Goal: Task Accomplishment & Management: Manage account settings

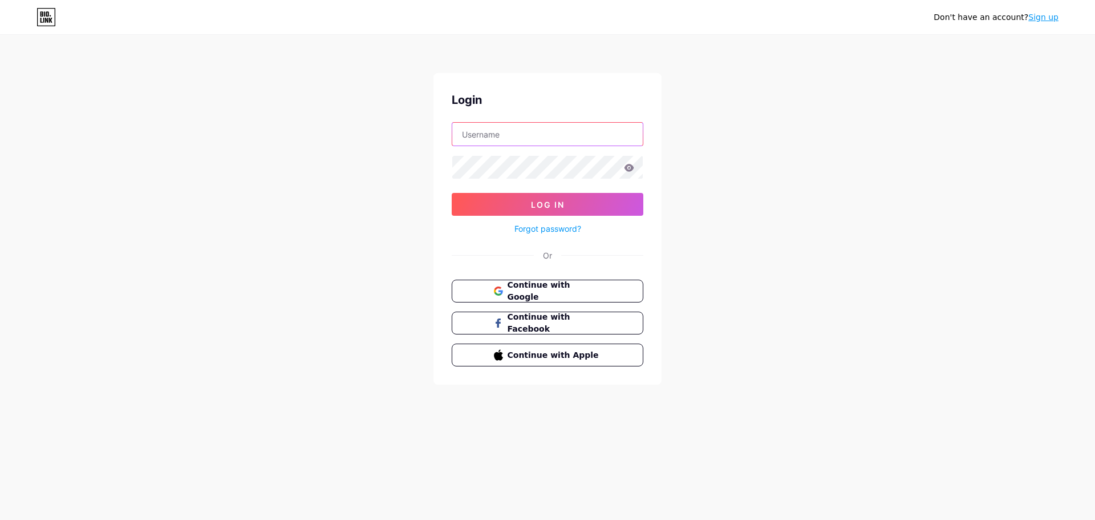
click at [554, 141] on input "text" at bounding box center [547, 134] width 190 height 23
click at [552, 135] on input "text" at bounding box center [547, 134] width 190 height 23
click at [452, 193] on button "Log In" at bounding box center [548, 204] width 192 height 23
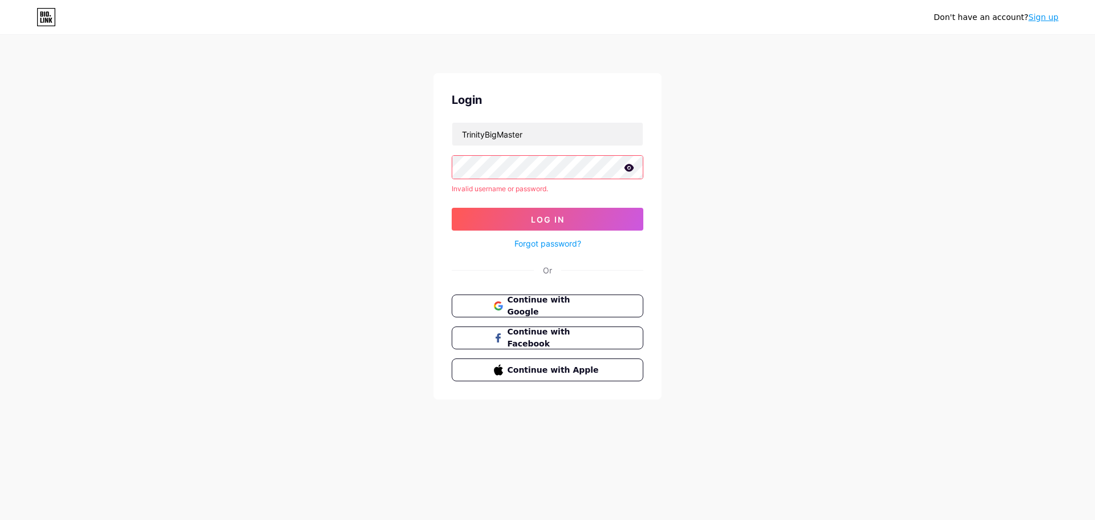
click at [630, 169] on icon at bounding box center [629, 168] width 10 height 8
click at [559, 215] on span "Log In" at bounding box center [548, 219] width 34 height 10
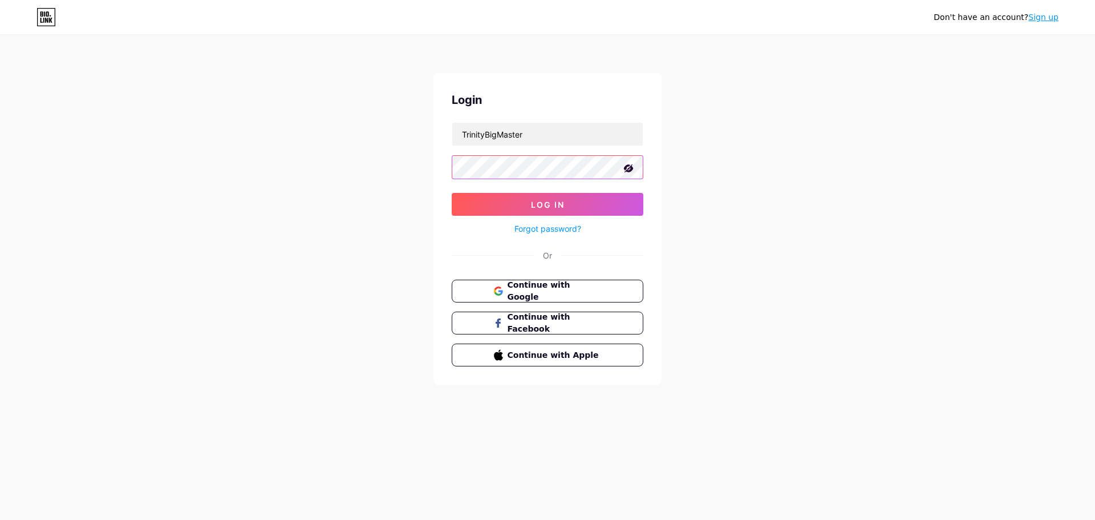
click at [452, 193] on button "Log In" at bounding box center [548, 204] width 192 height 23
click at [460, 202] on form "TrinityBigMaster Log In Forgot password?" at bounding box center [548, 178] width 192 height 113
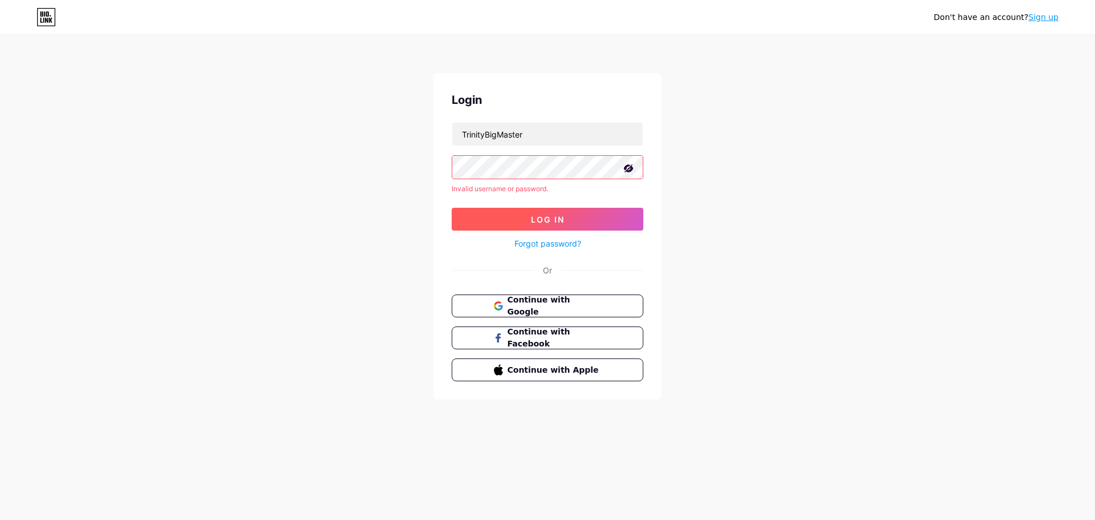
click at [476, 216] on button "Log In" at bounding box center [548, 219] width 192 height 23
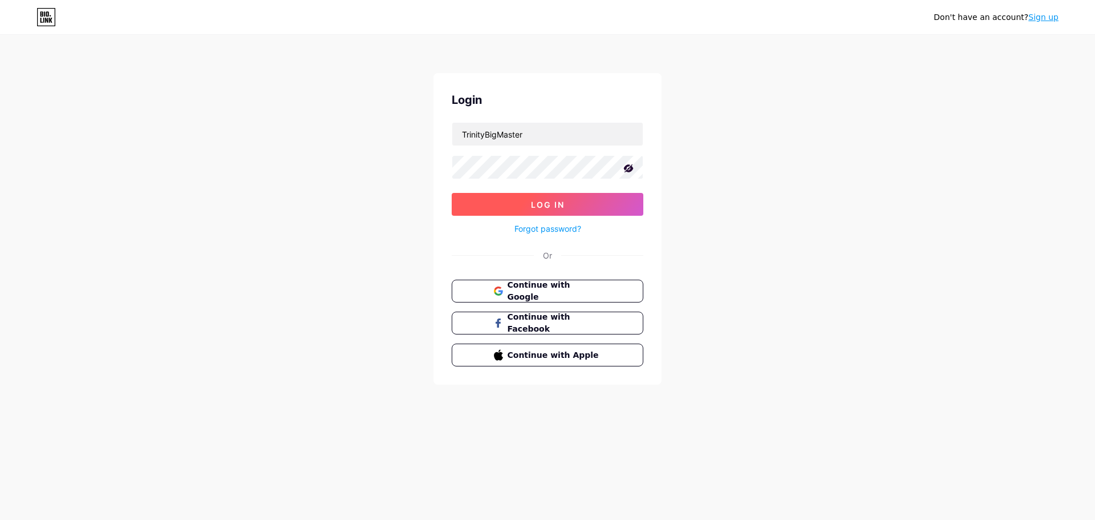
click at [481, 201] on button "Log In" at bounding box center [548, 204] width 192 height 23
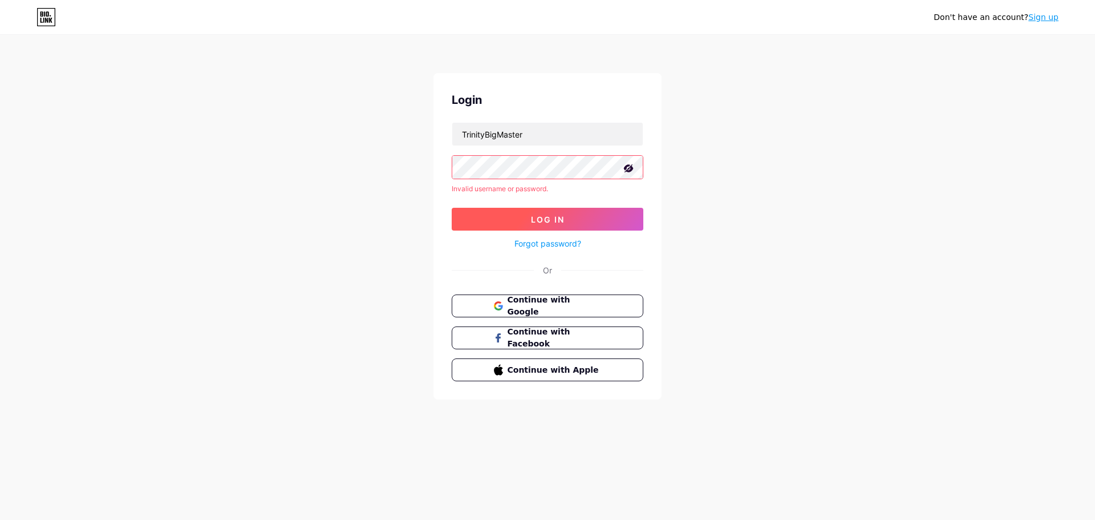
click at [477, 217] on button "Log In" at bounding box center [548, 219] width 192 height 23
click at [507, 215] on button "Log In" at bounding box center [548, 219] width 192 height 23
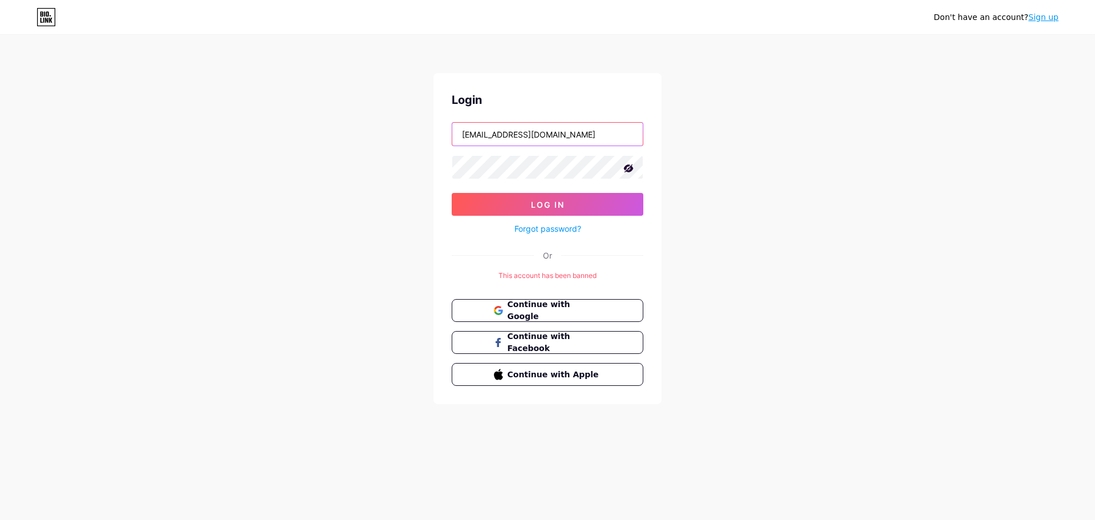
drag, startPoint x: 558, startPoint y: 136, endPoint x: 425, endPoint y: 137, distance: 132.9
click at [425, 137] on div "Don't have an account? Sign up Login abcooxyz7@gmail.com Log In Forgot password…" at bounding box center [547, 220] width 1095 height 440
type input "trinitybigmaster"
click at [484, 197] on button "Log In" at bounding box center [548, 204] width 192 height 23
click at [478, 199] on button "Log In" at bounding box center [548, 204] width 192 height 23
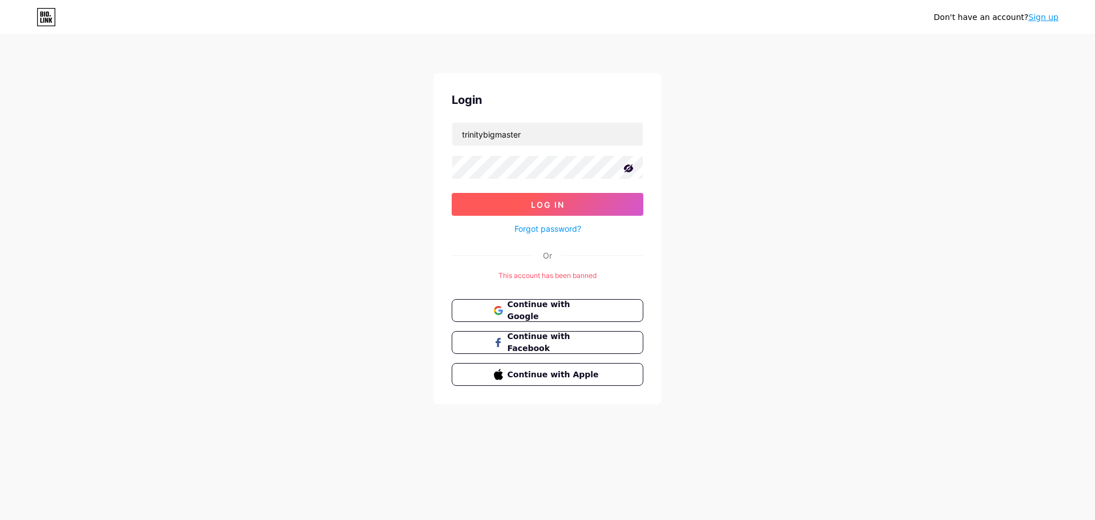
click at [480, 202] on button "Log In" at bounding box center [548, 204] width 192 height 23
click at [473, 204] on button "Log In" at bounding box center [548, 204] width 192 height 23
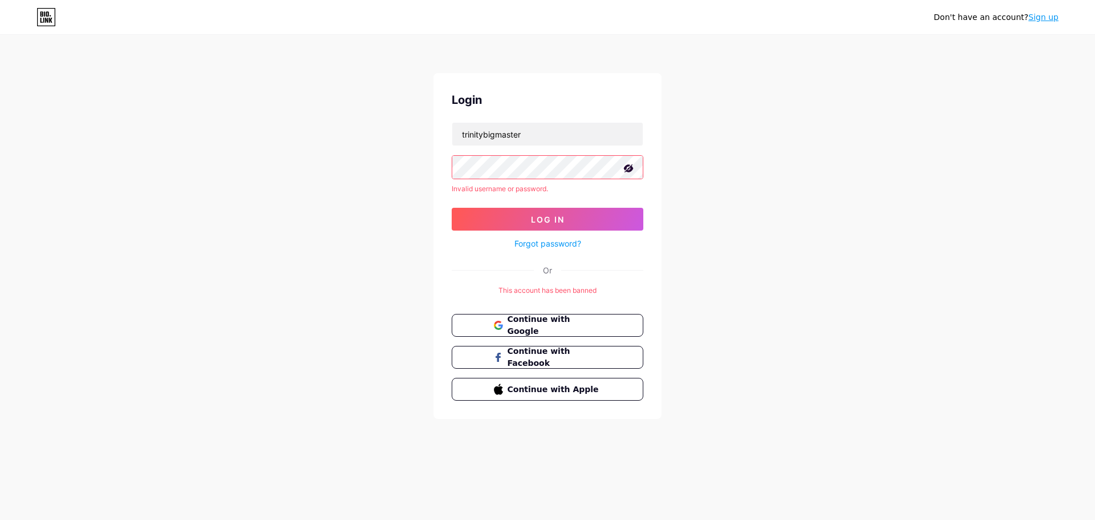
click at [425, 156] on div "Don't have an account? Sign up Login trinitybigmaster Invalid username or passw…" at bounding box center [547, 227] width 1095 height 455
drag, startPoint x: 545, startPoint y: 132, endPoint x: 401, endPoint y: 123, distance: 144.0
click at [382, 121] on div "Don't have an account? Sign up Login trinitybigmaster Invalid username or passw…" at bounding box center [547, 227] width 1095 height 455
click at [393, 167] on div "Don't have an account? Sign up Login trinitybigmaster Invalid username or passw…" at bounding box center [547, 227] width 1095 height 455
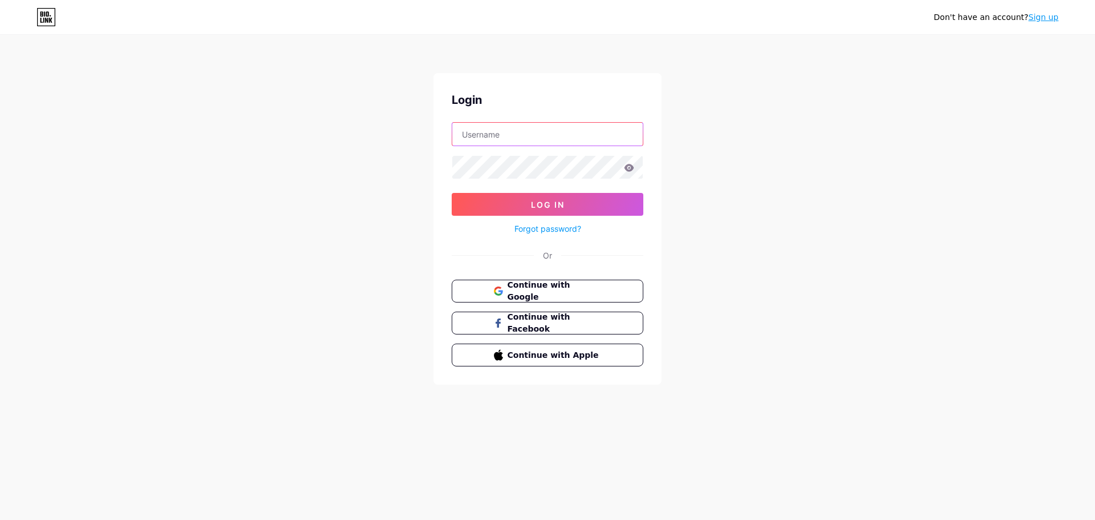
click at [499, 135] on input "text" at bounding box center [547, 134] width 190 height 23
type input "TrinityBigMaster@gmail.com"
click at [452, 193] on button "Log In" at bounding box center [548, 204] width 192 height 23
click at [480, 208] on button "Log In" at bounding box center [548, 204] width 192 height 23
click at [522, 127] on input "text" at bounding box center [547, 134] width 190 height 23
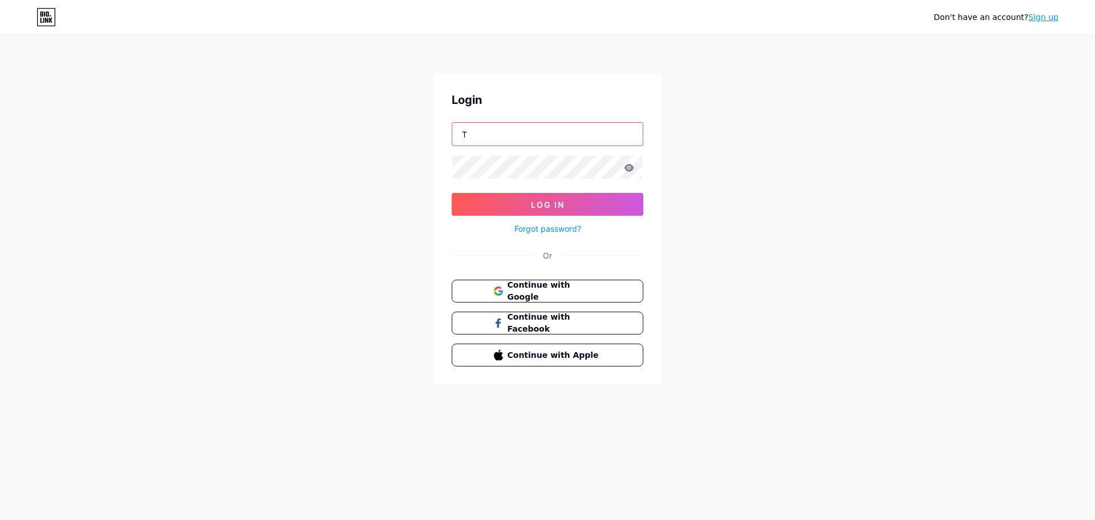
type input "TrinityBigMaster@gmail.com"
click at [452, 193] on button "Log In" at bounding box center [548, 204] width 192 height 23
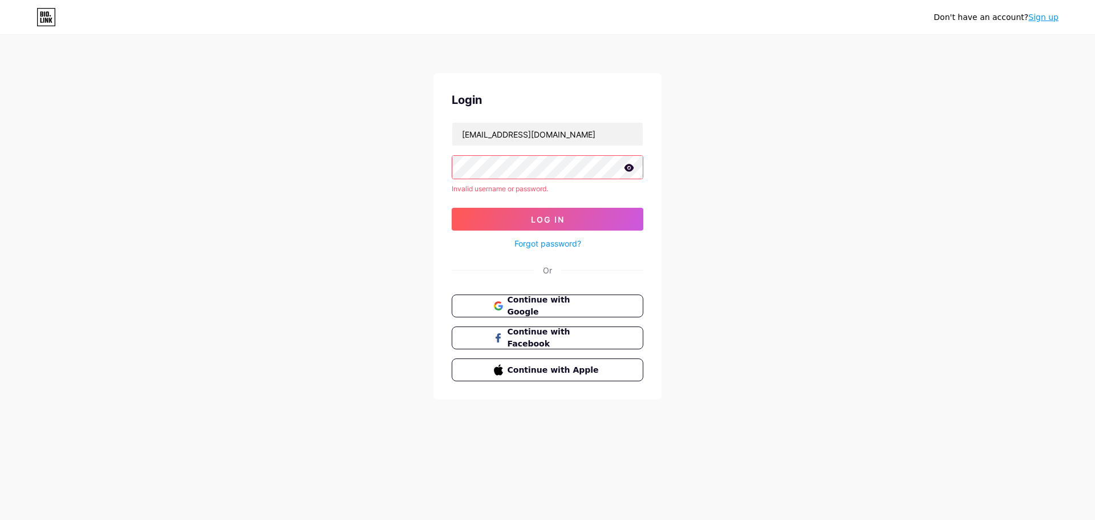
click at [494, 201] on form "TrinityBigMaster@gmail.com Invalid username or password. Log In Forgot password?" at bounding box center [548, 186] width 192 height 128
click at [471, 214] on button "Log In" at bounding box center [548, 219] width 192 height 23
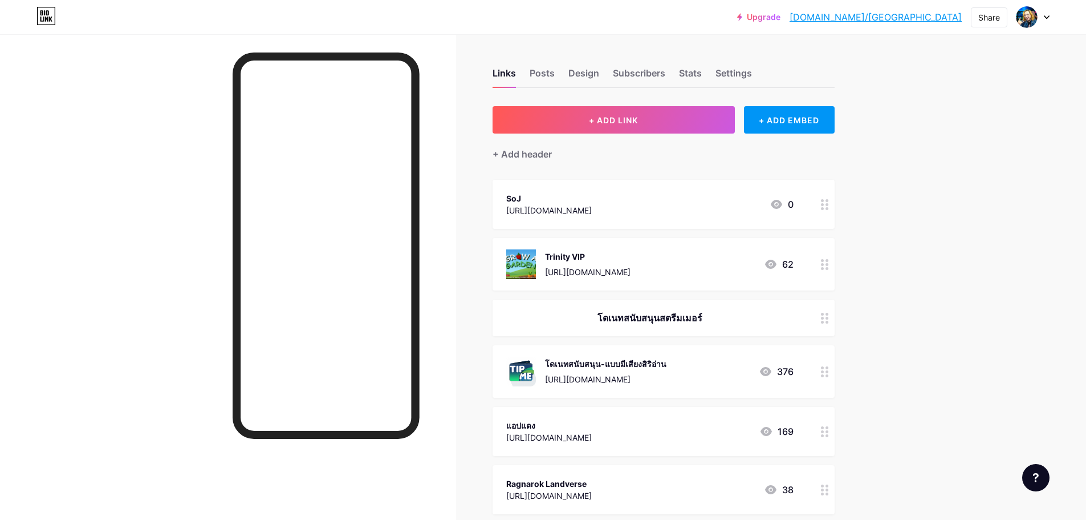
click at [592, 209] on div "https://soj.onelink.me/aScz/pq825pky" at bounding box center [549, 210] width 86 height 12
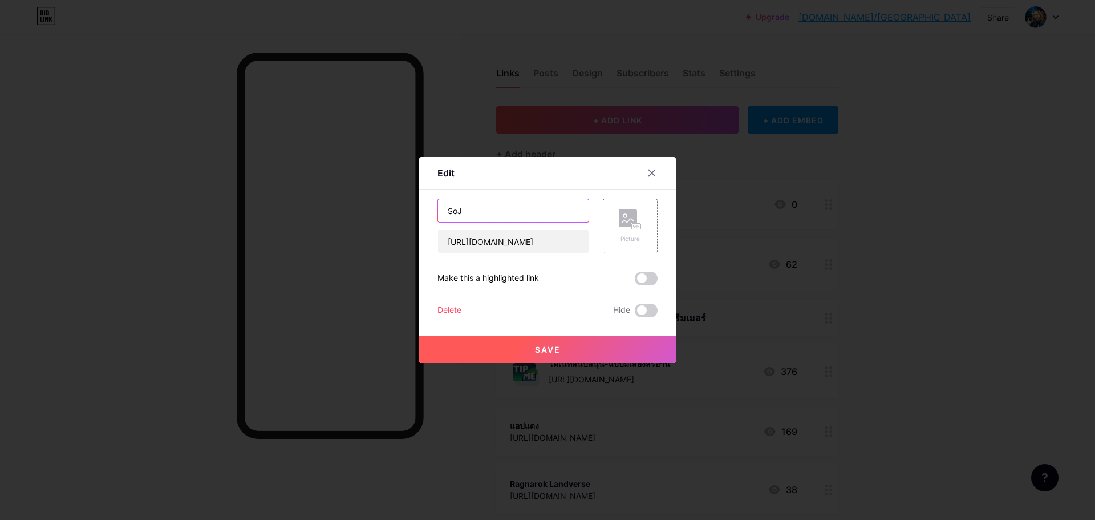
drag, startPoint x: 506, startPoint y: 212, endPoint x: 372, endPoint y: 200, distance: 134.6
click at [371, 200] on div "Edit Content YouTube Play YouTube video without leaving your page. ADD Vimeo Pl…" at bounding box center [547, 260] width 1095 height 520
click at [476, 247] on input "https://soj.onelink.me/aScz/pq825pky" at bounding box center [513, 241] width 151 height 23
click at [476, 246] on input "https://soj.onelink.me/aScz/pq825pky" at bounding box center [513, 241] width 151 height 23
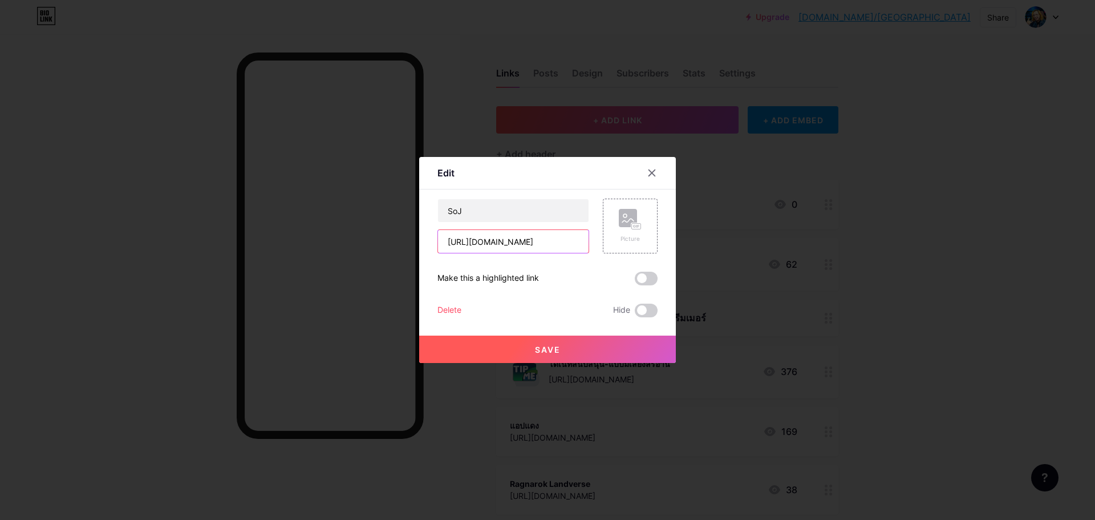
paste input "www.roblox.com/share?code=824ee54de6edce4fb1354c842d3b754b&type=Server"
type input "[URL][DOMAIN_NAME]"
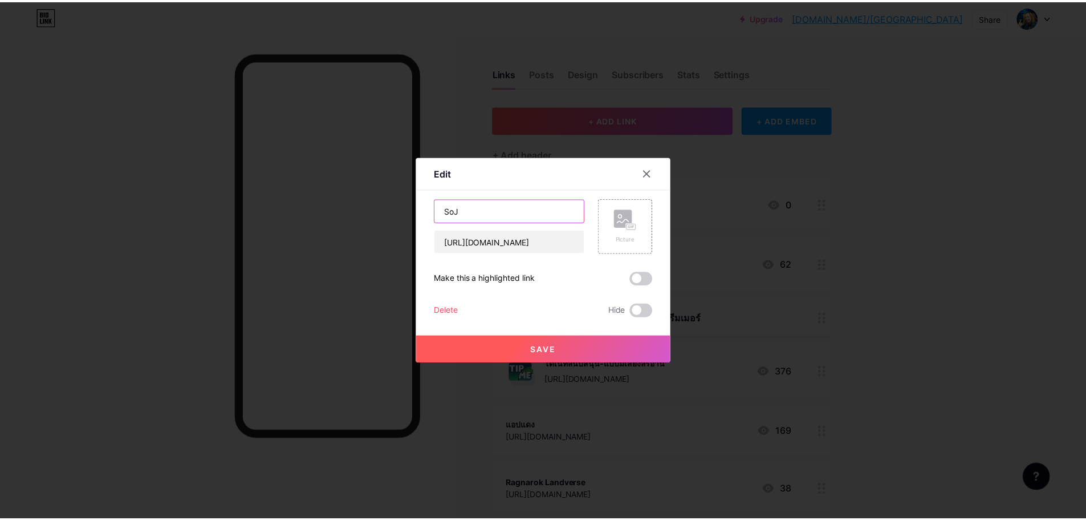
scroll to position [0, 0]
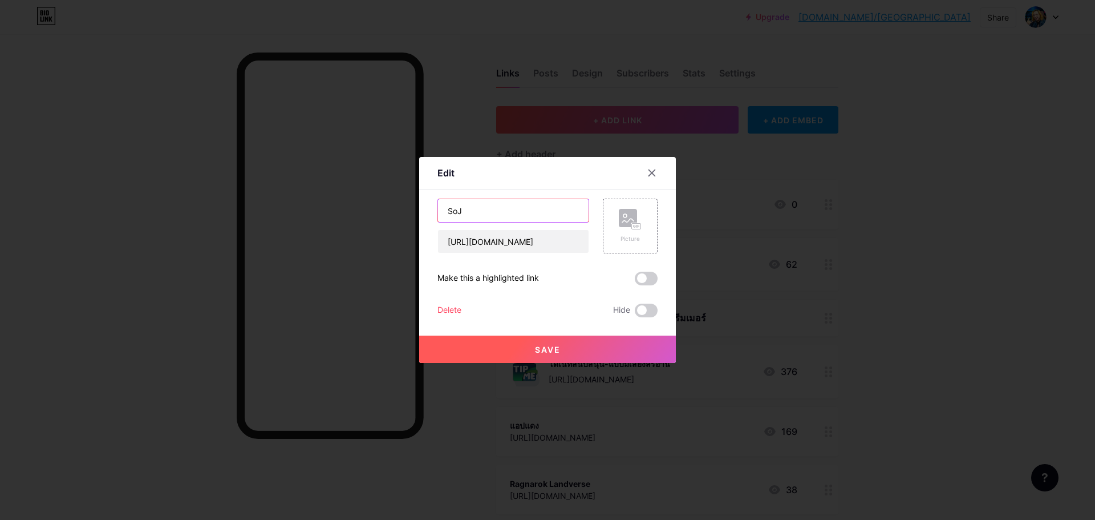
drag, startPoint x: 497, startPoint y: 217, endPoint x: 362, endPoint y: 200, distance: 136.2
click at [362, 200] on div "Edit Content YouTube Play YouTube video without leaving your page. ADD Vimeo Pl…" at bounding box center [547, 260] width 1095 height 520
type input "99 VIP"
click at [566, 349] on button "Save" at bounding box center [547, 348] width 257 height 27
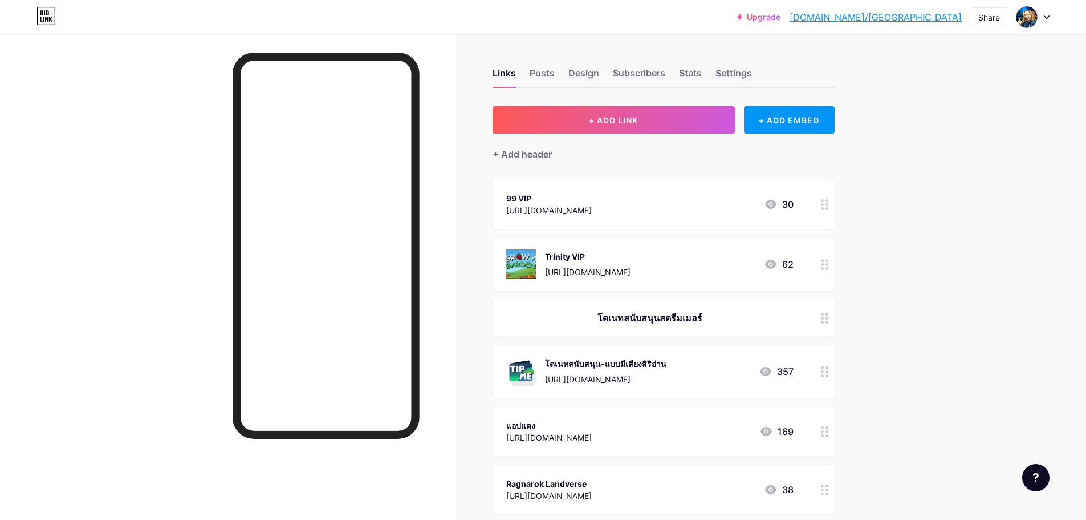
click at [831, 210] on div at bounding box center [825, 204] width 19 height 49
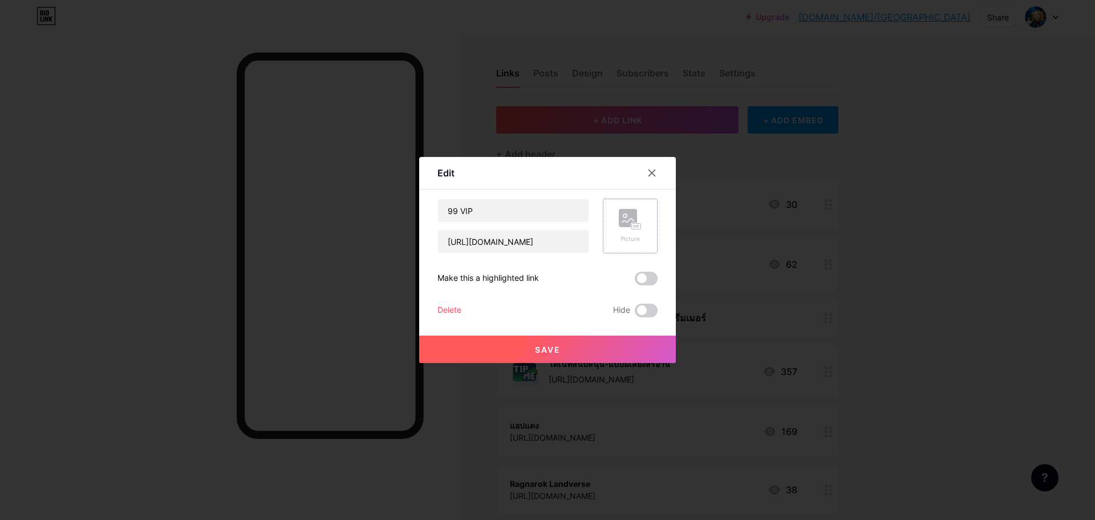
click at [624, 226] on rect at bounding box center [628, 218] width 18 height 18
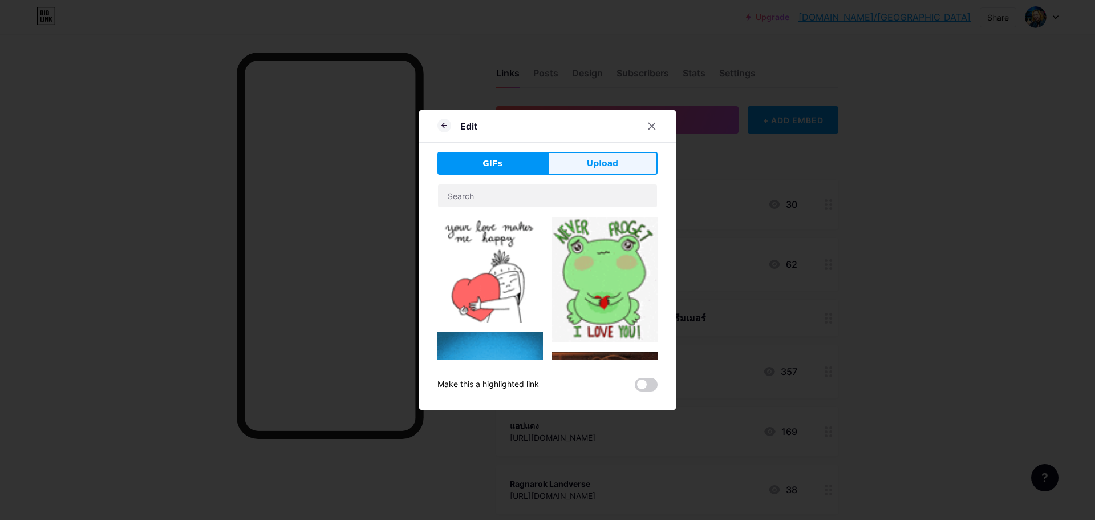
click at [594, 167] on span "Upload" at bounding box center [602, 163] width 31 height 12
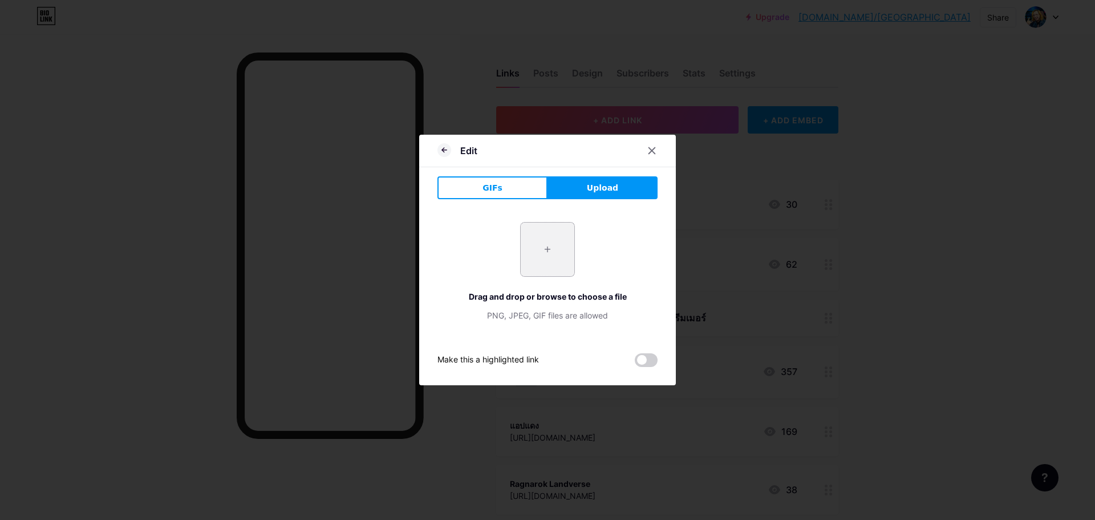
click at [549, 231] on input "file" at bounding box center [548, 249] width 54 height 54
type input "C:\fakepath\images.jpg"
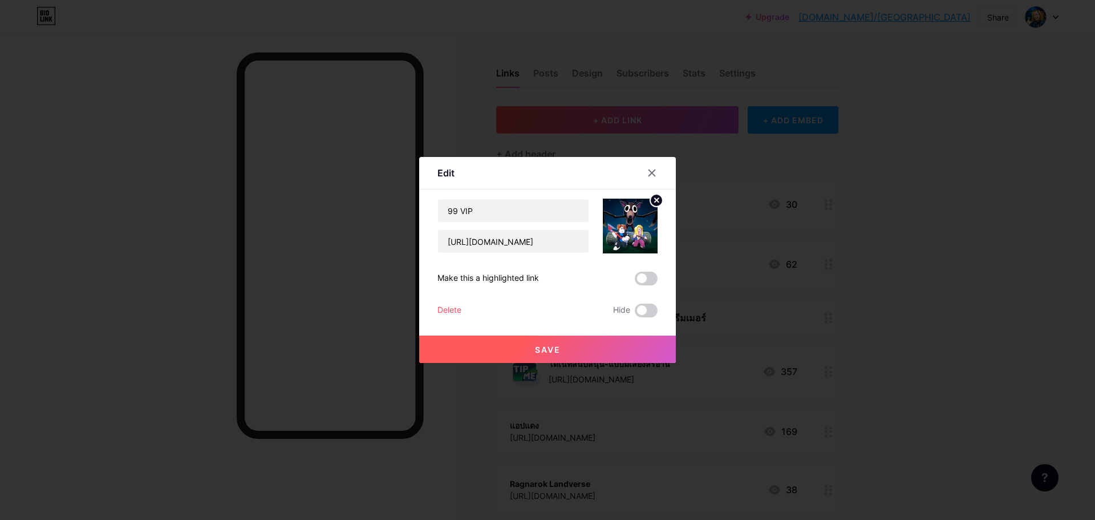
click at [577, 347] on button "Save" at bounding box center [547, 348] width 257 height 27
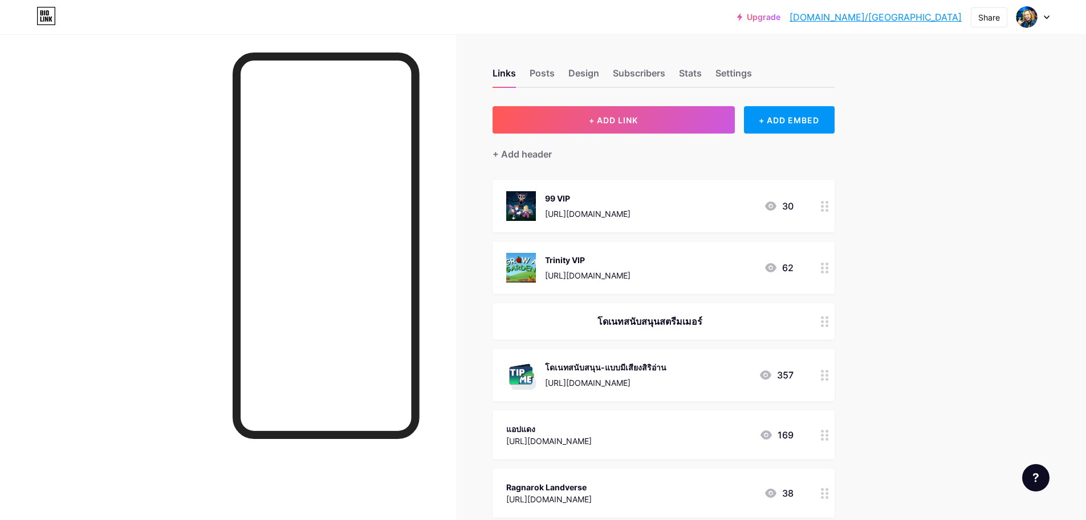
click at [822, 203] on div at bounding box center [825, 206] width 19 height 52
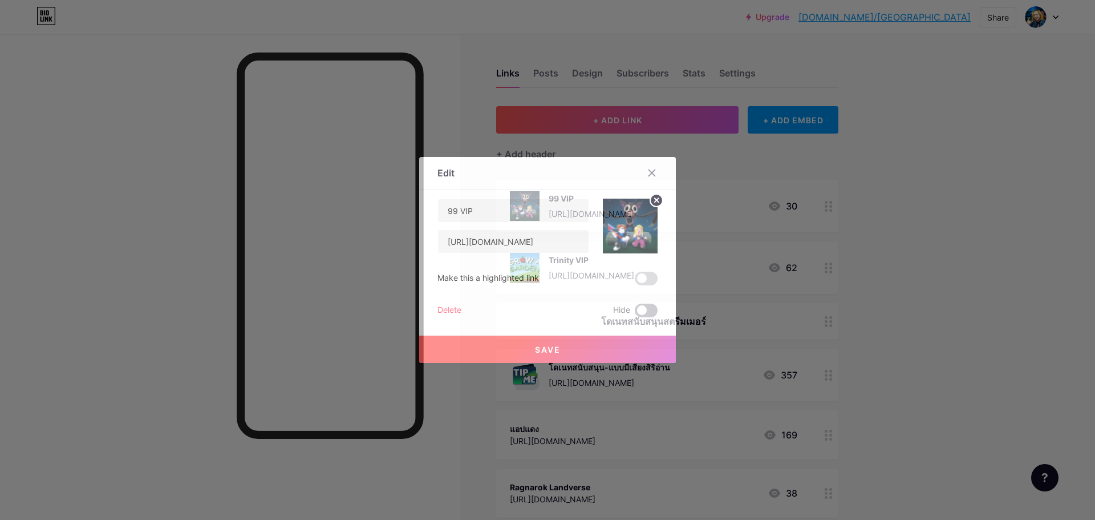
click at [651, 311] on span at bounding box center [646, 310] width 23 height 14
click at [635, 313] on input "checkbox" at bounding box center [635, 313] width 0 height 0
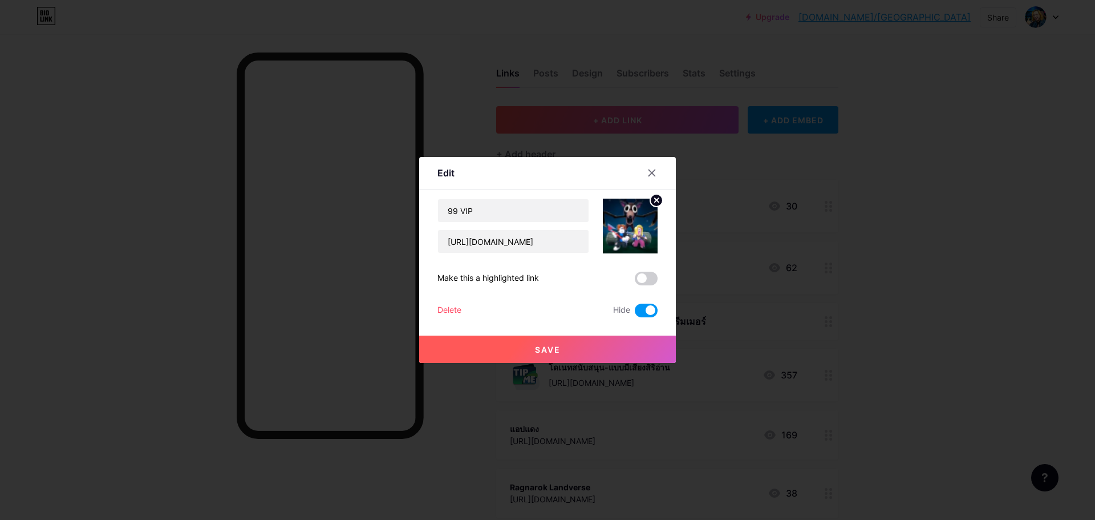
click at [650, 310] on span at bounding box center [646, 310] width 23 height 14
click at [635, 313] on input "checkbox" at bounding box center [635, 313] width 0 height 0
click at [652, 179] on div at bounding box center [652, 173] width 21 height 21
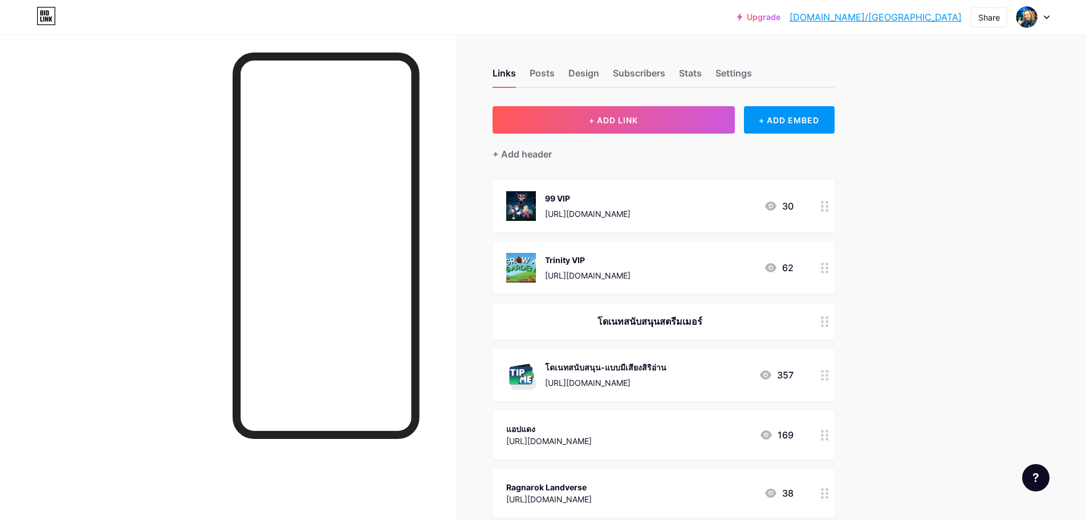
click at [812, 265] on div "Trinity VIP https://www.roblox.com/share?code=76ad16934285524f96a58e62e9b323e4&…" at bounding box center [664, 267] width 342 height 52
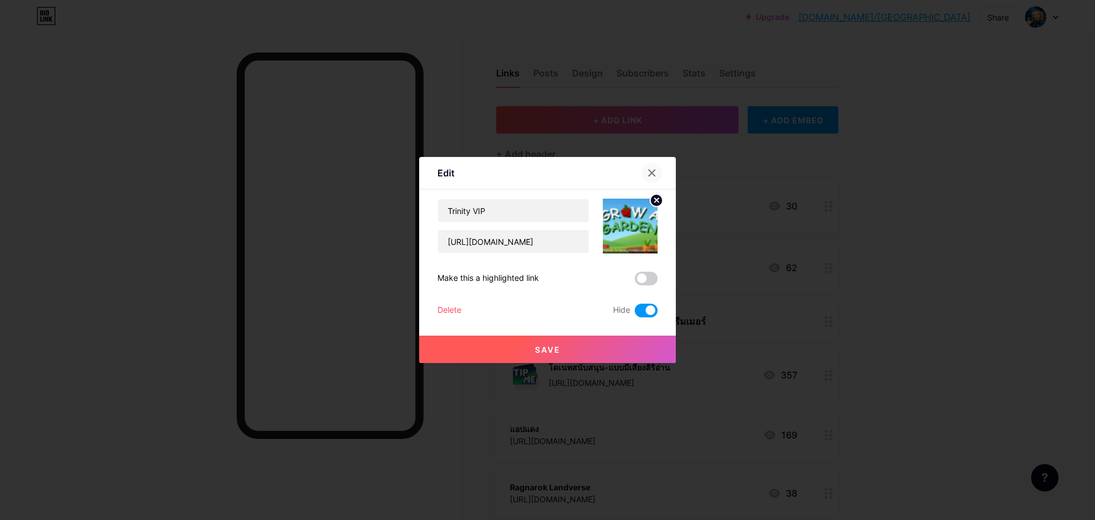
click at [655, 172] on icon at bounding box center [651, 172] width 9 height 9
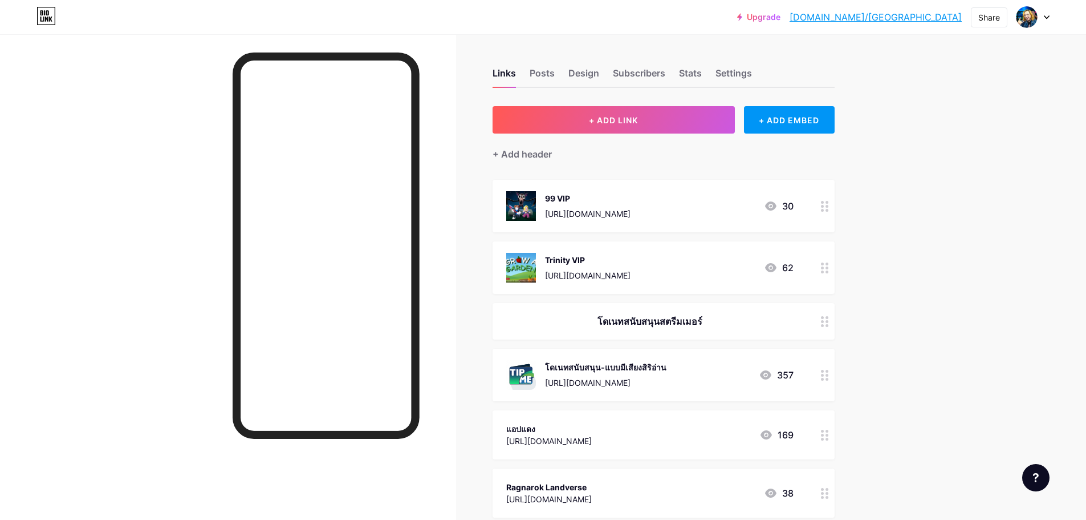
click at [932, 19] on link "[DOMAIN_NAME]/[GEOGRAPHIC_DATA]" at bounding box center [876, 17] width 172 height 14
